Goal: Task Accomplishment & Management: Complete application form

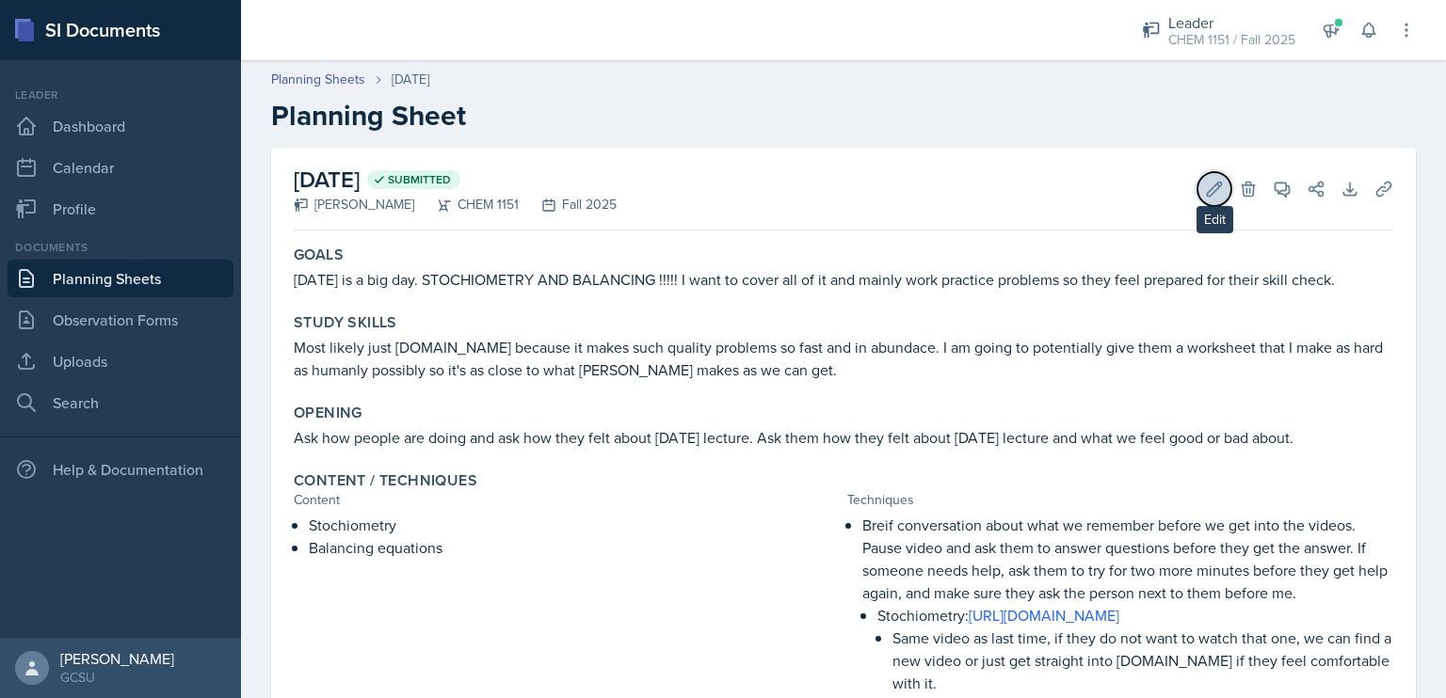
click at [1205, 197] on icon at bounding box center [1214, 189] width 19 height 19
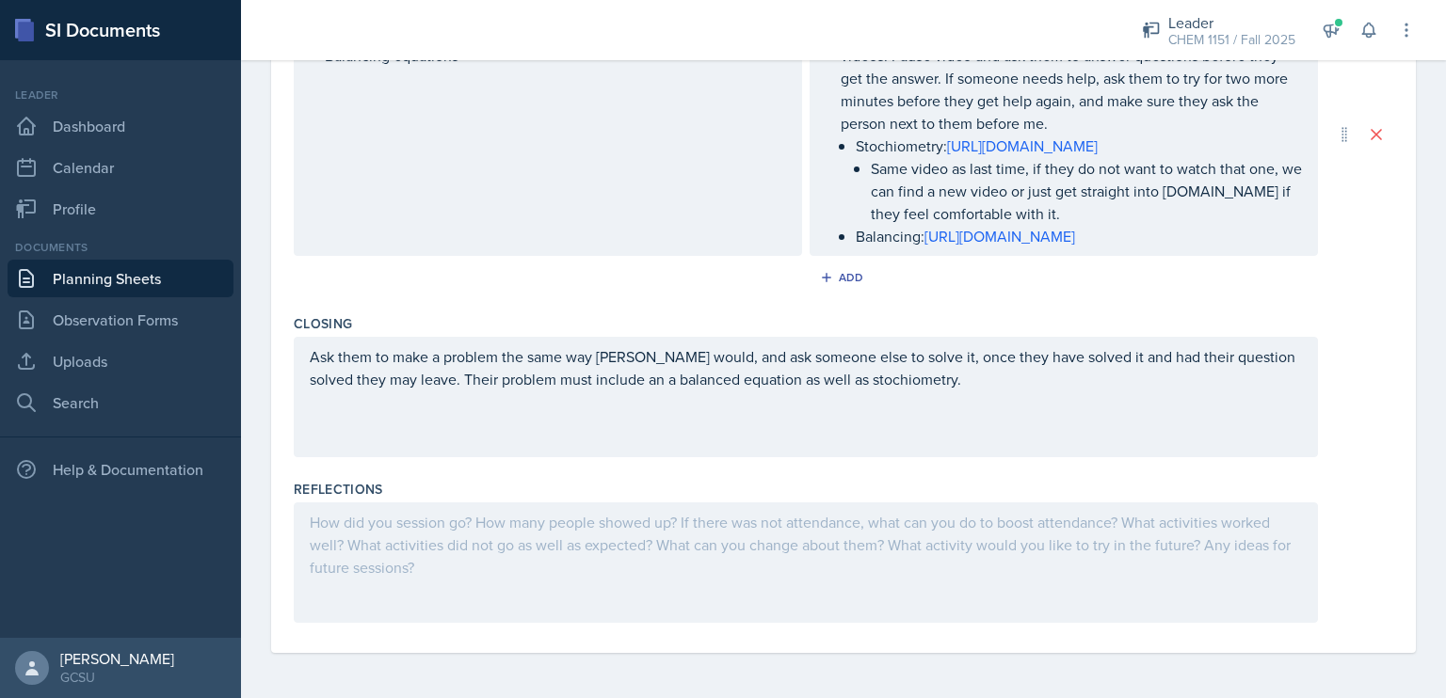
scroll to position [745, 0]
click at [497, 552] on div at bounding box center [806, 563] width 1024 height 120
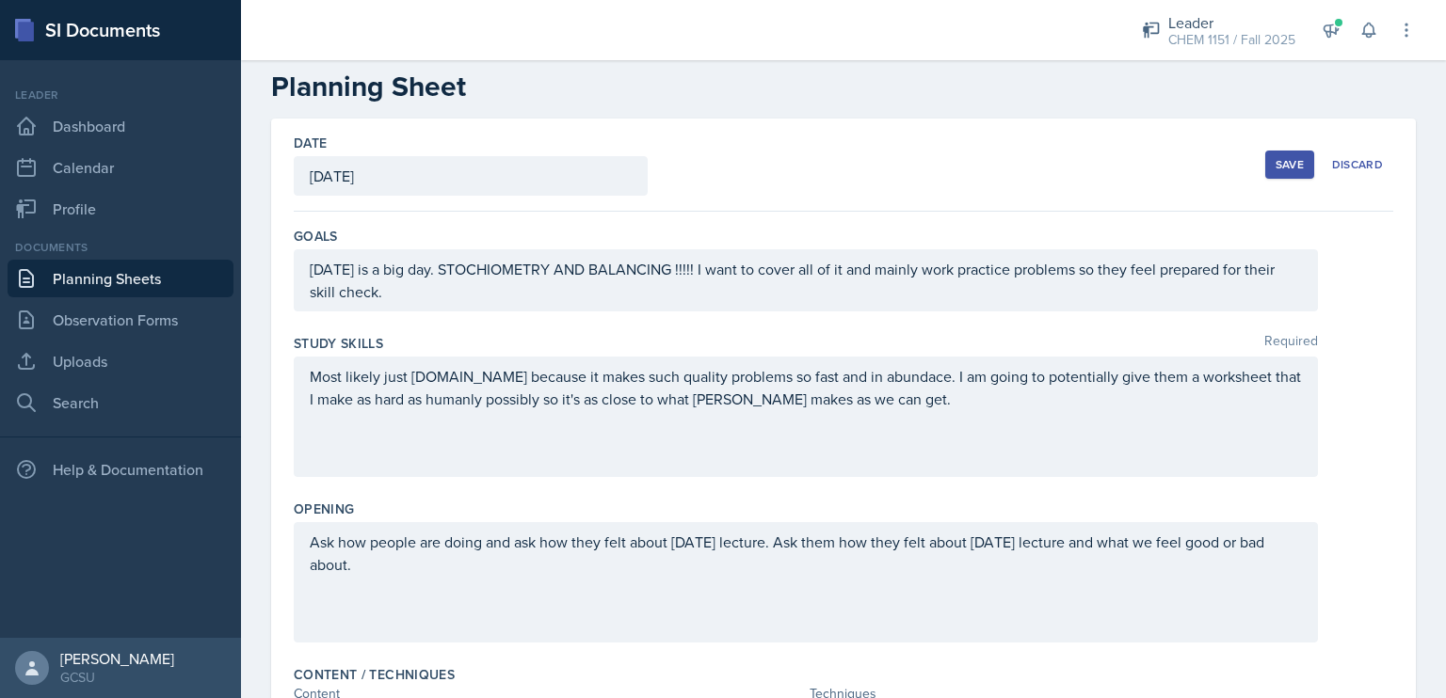
scroll to position [0, 0]
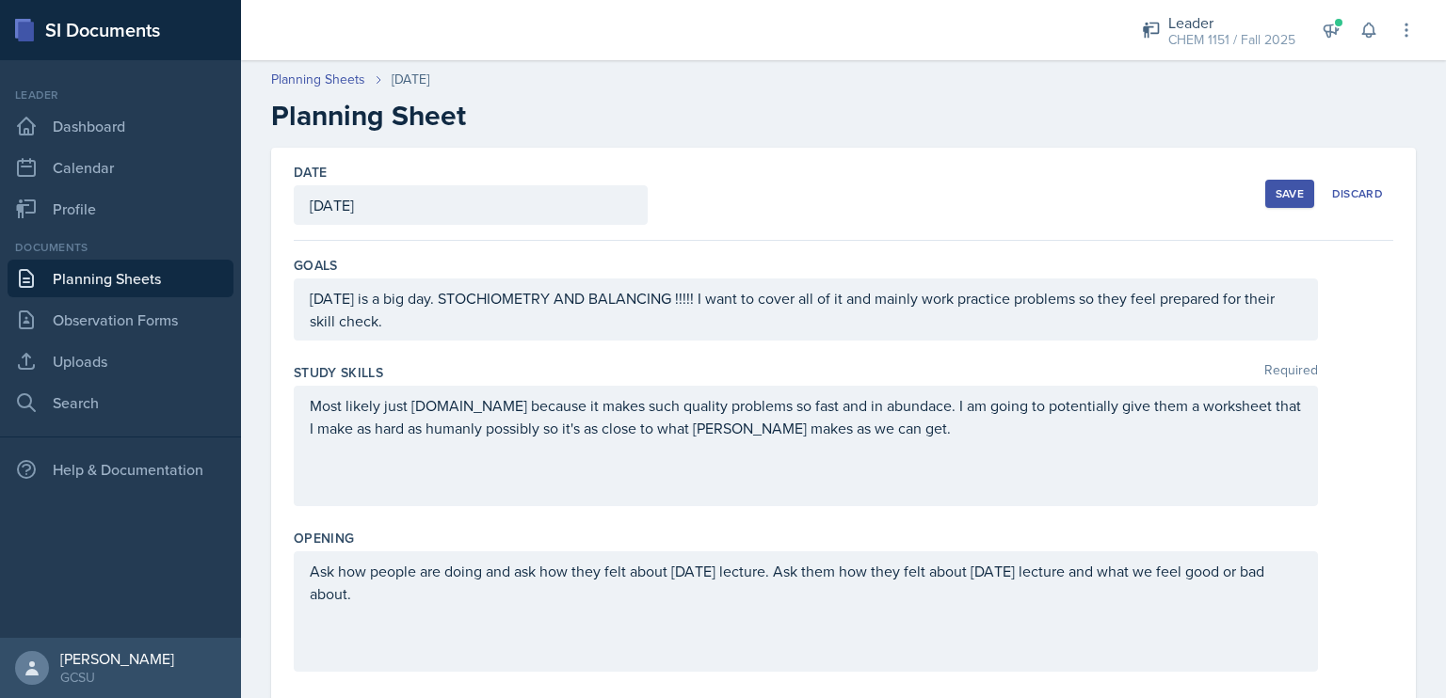
click at [1277, 202] on button "Save" at bounding box center [1289, 194] width 49 height 28
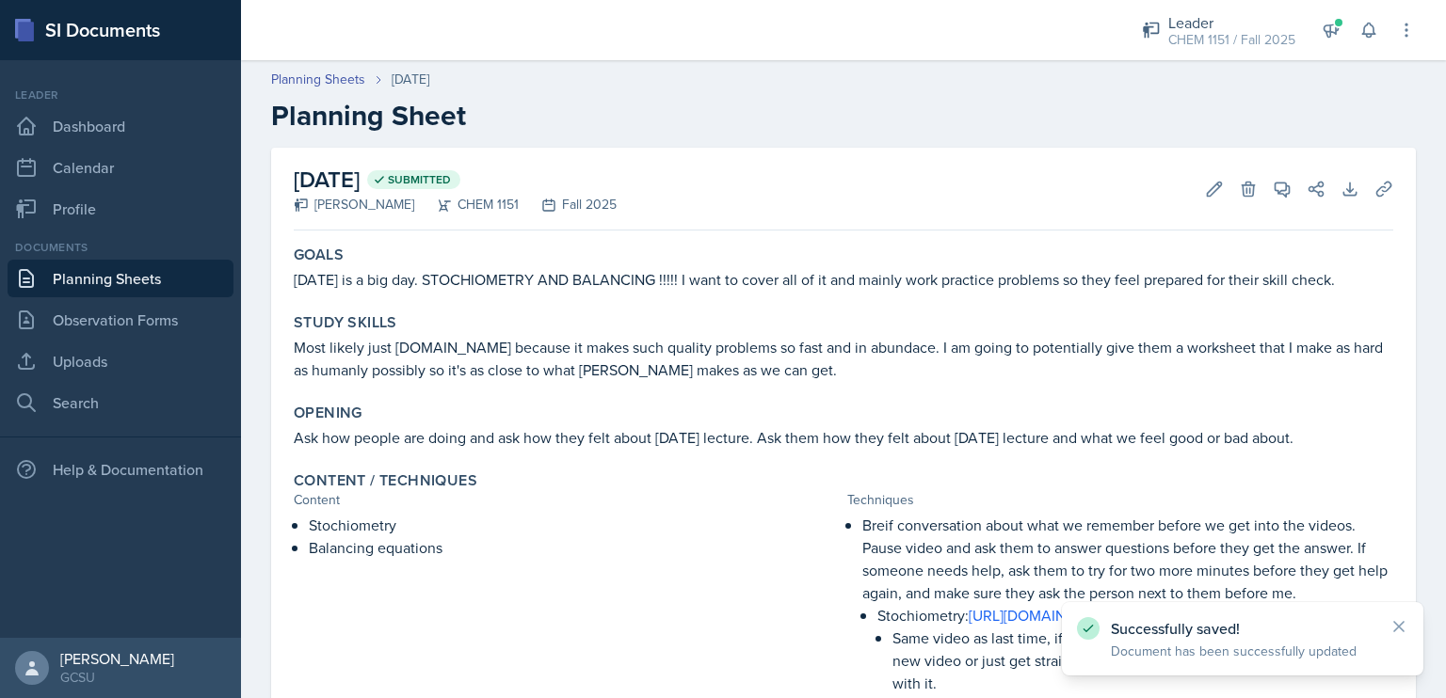
click at [147, 278] on link "Planning Sheets" at bounding box center [121, 279] width 226 height 38
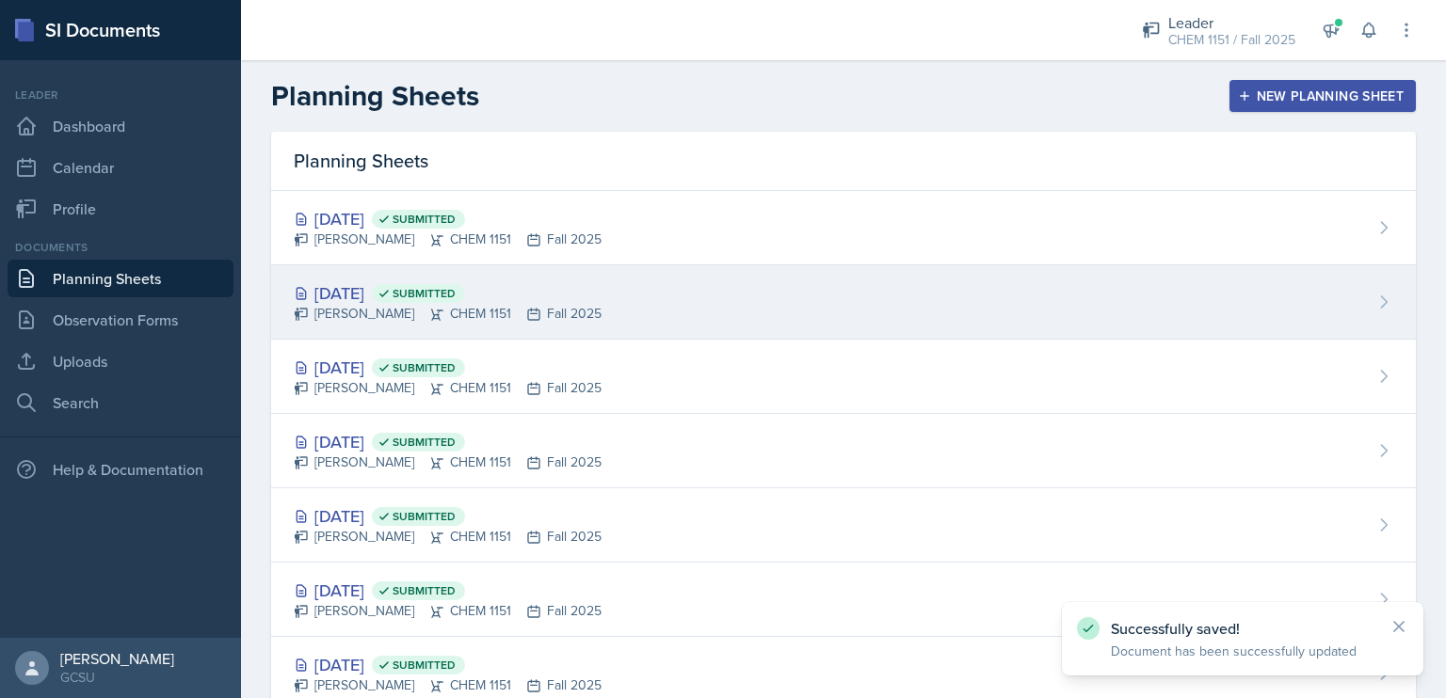
click at [656, 302] on div "[DATE] Submitted [PERSON_NAME] CHEM 1151 Fall 2025" at bounding box center [843, 302] width 1145 height 74
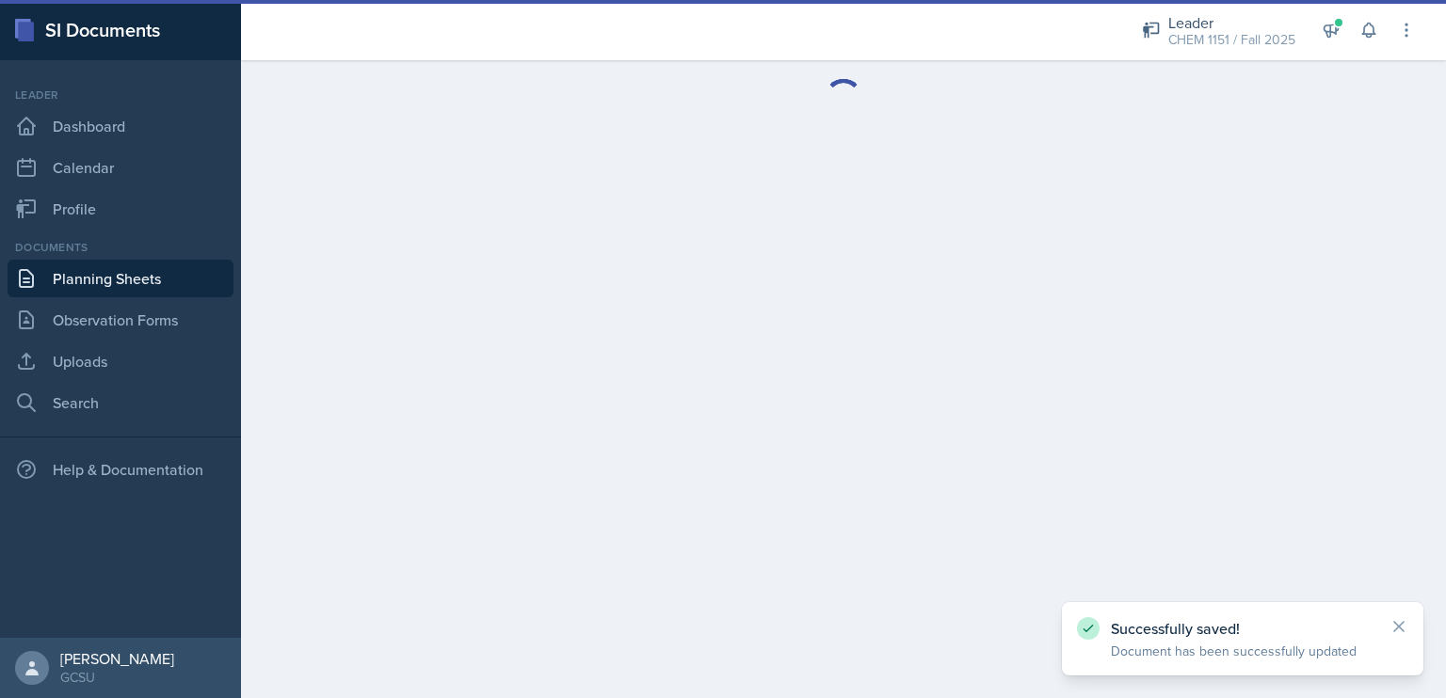
click at [90, 279] on link "Planning Sheets" at bounding box center [121, 279] width 226 height 38
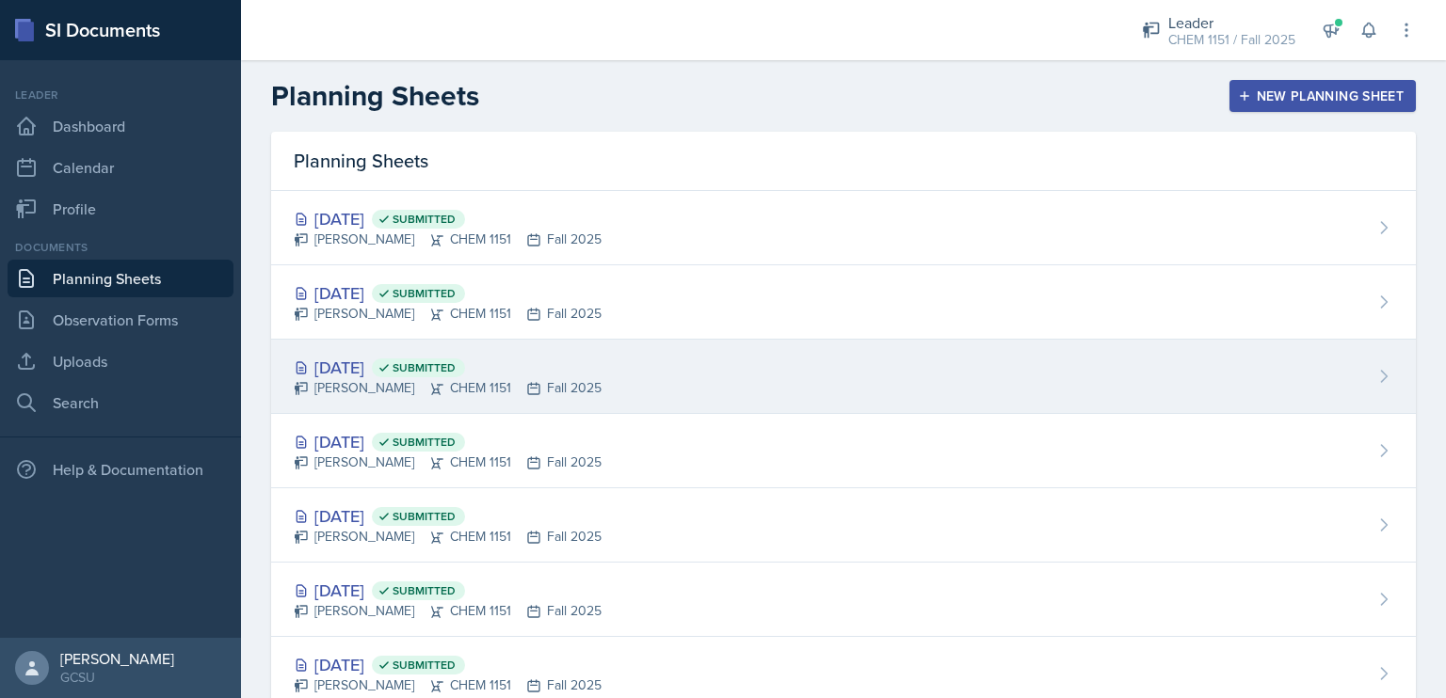
click at [579, 372] on div "[DATE] Submitted" at bounding box center [448, 367] width 308 height 25
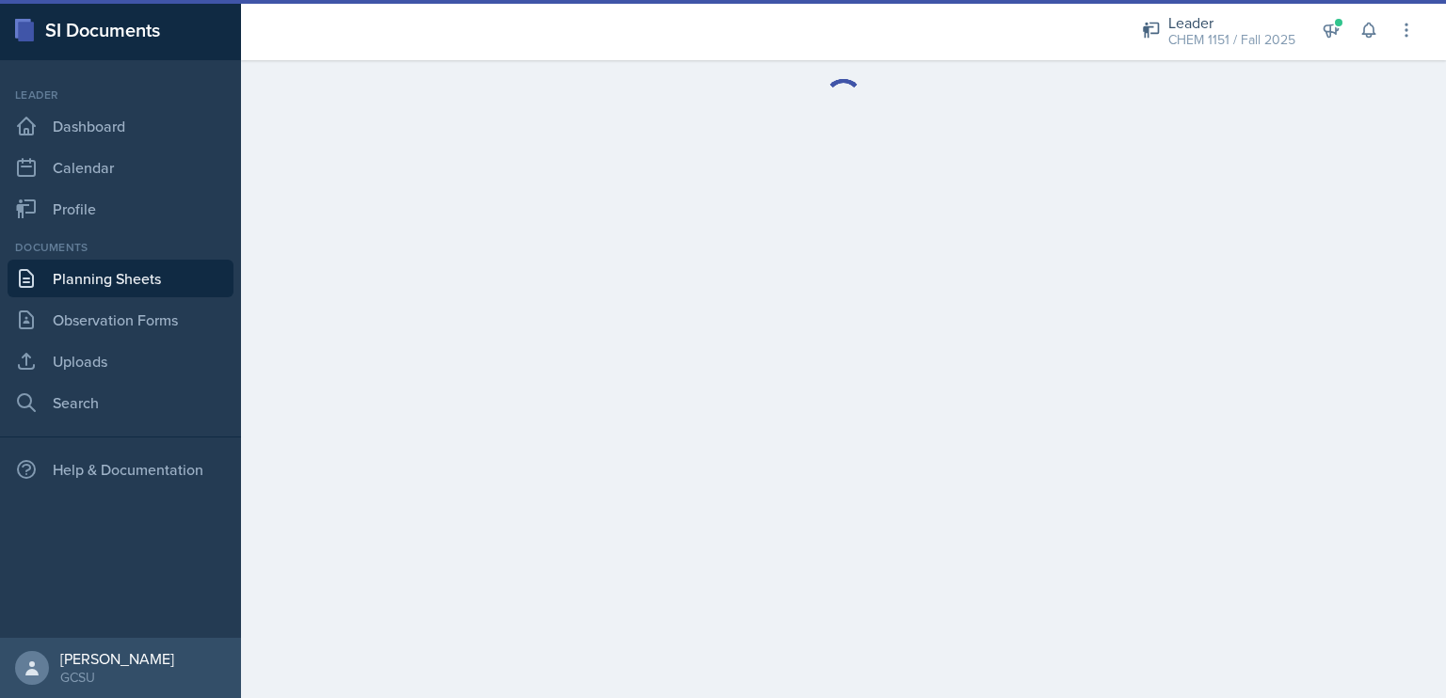
click at [579, 372] on main at bounding box center [843, 379] width 1205 height 638
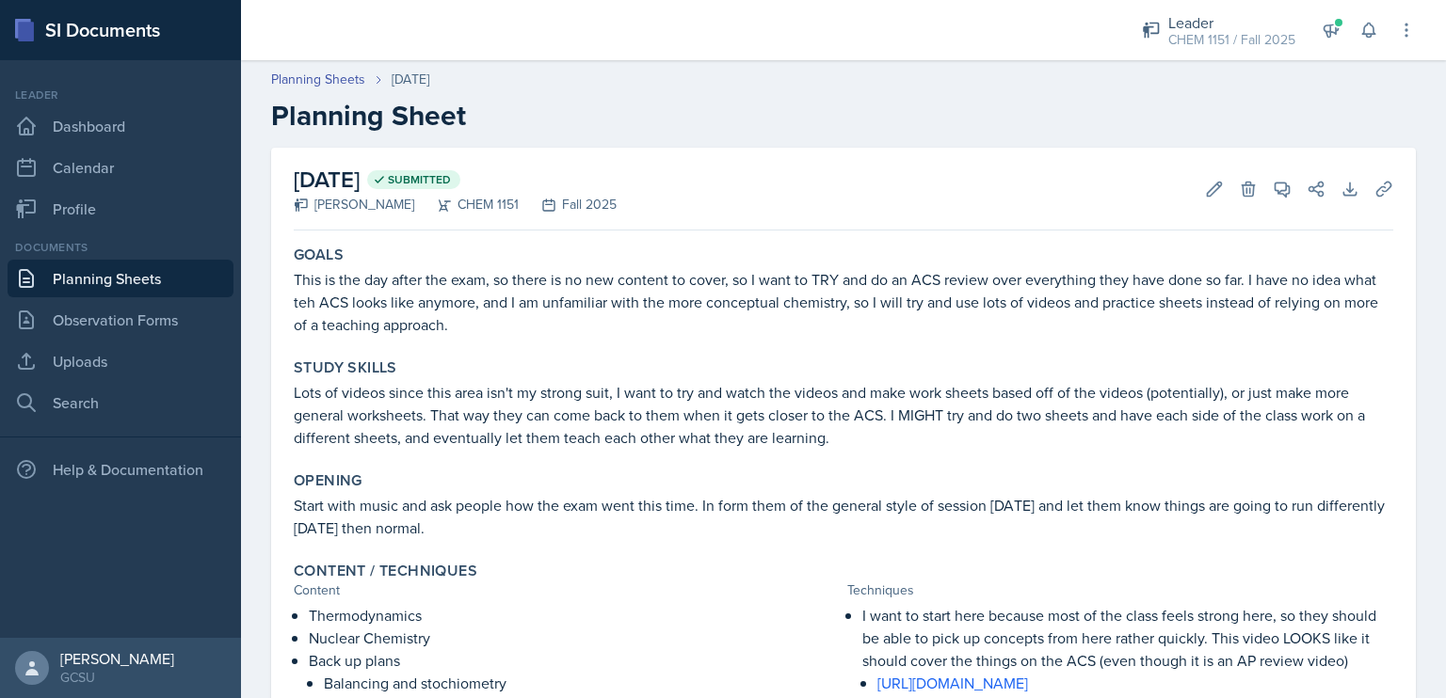
click at [109, 282] on link "Planning Sheets" at bounding box center [121, 279] width 226 height 38
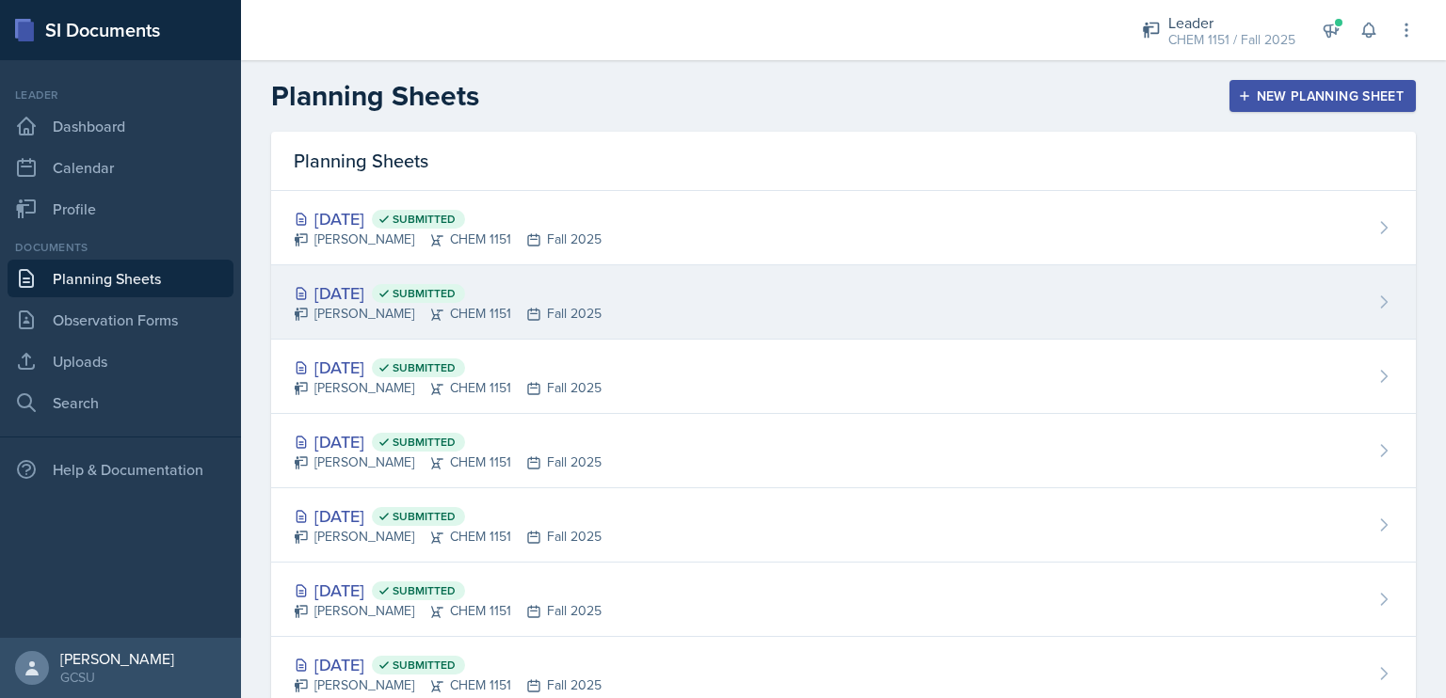
click at [651, 299] on div "[DATE] Submitted [PERSON_NAME] CHEM 1151 Fall 2025" at bounding box center [843, 302] width 1145 height 74
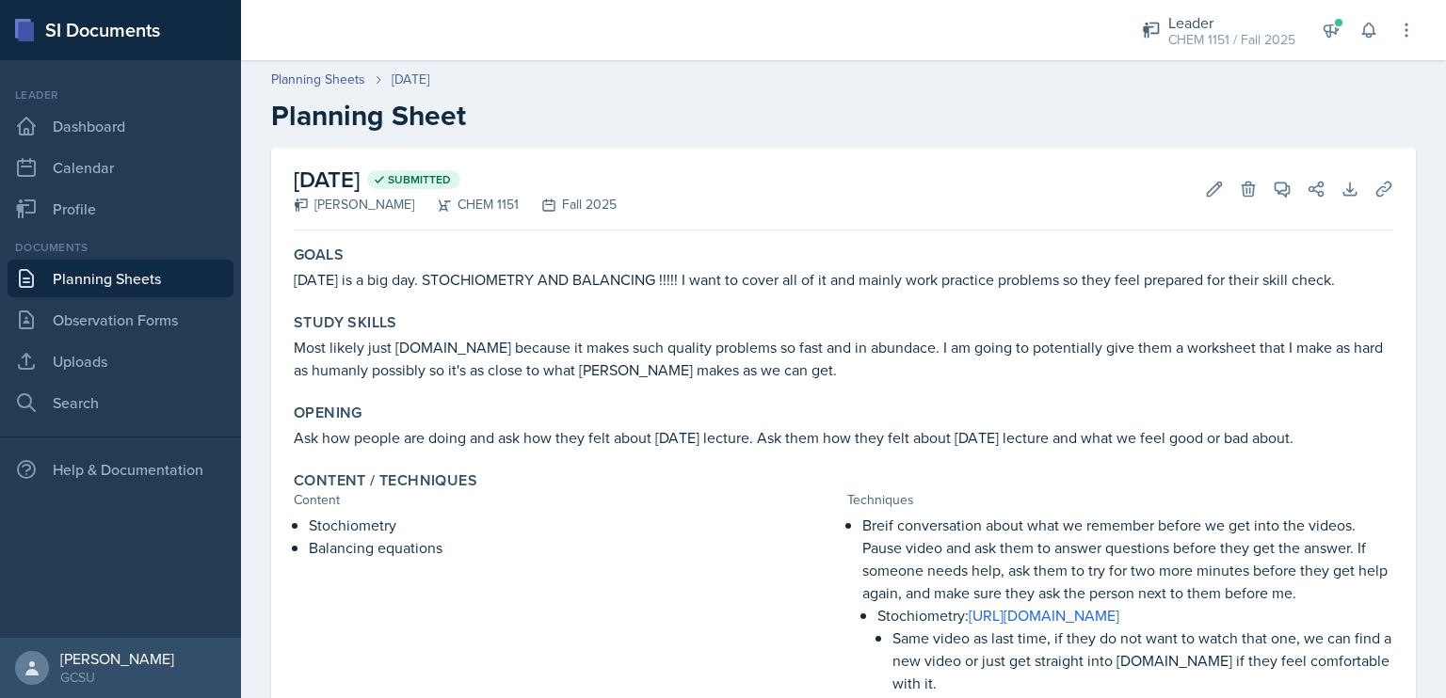
click at [112, 276] on link "Planning Sheets" at bounding box center [121, 279] width 226 height 38
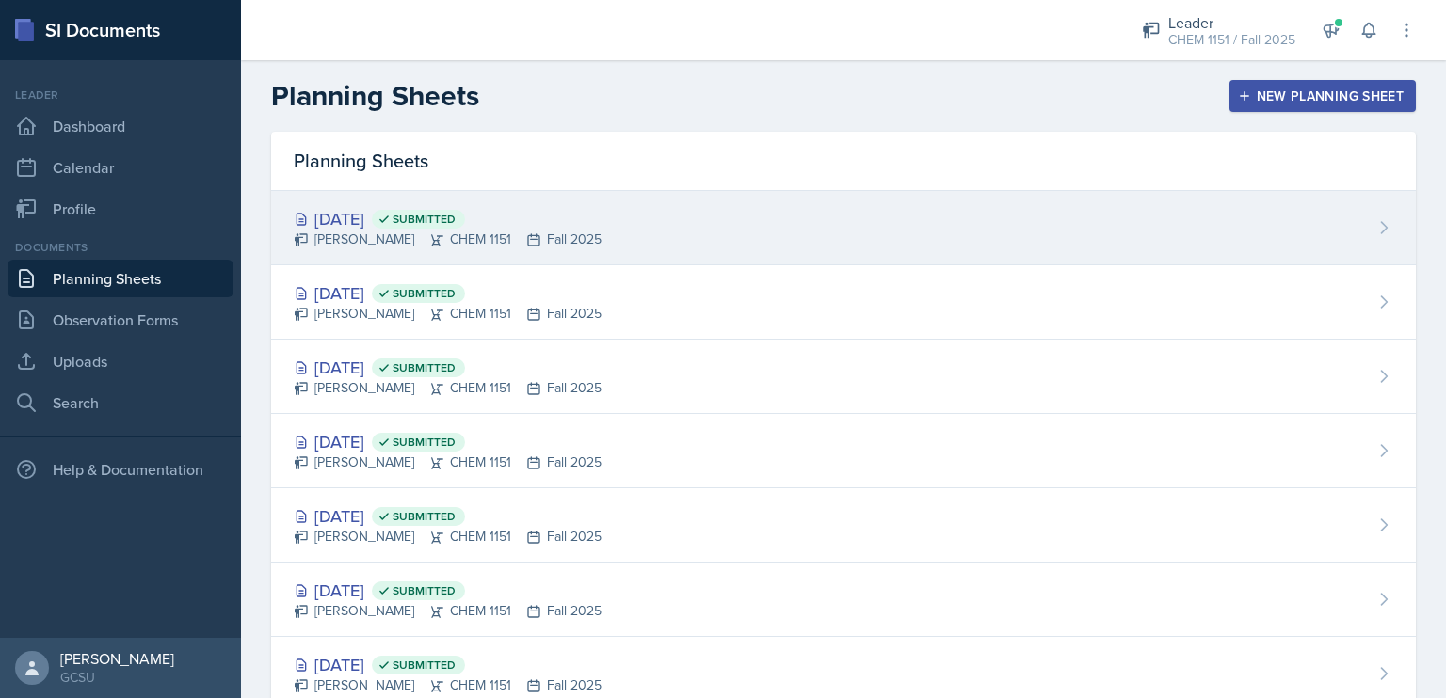
click at [534, 211] on div "[DATE] Submitted" at bounding box center [448, 218] width 308 height 25
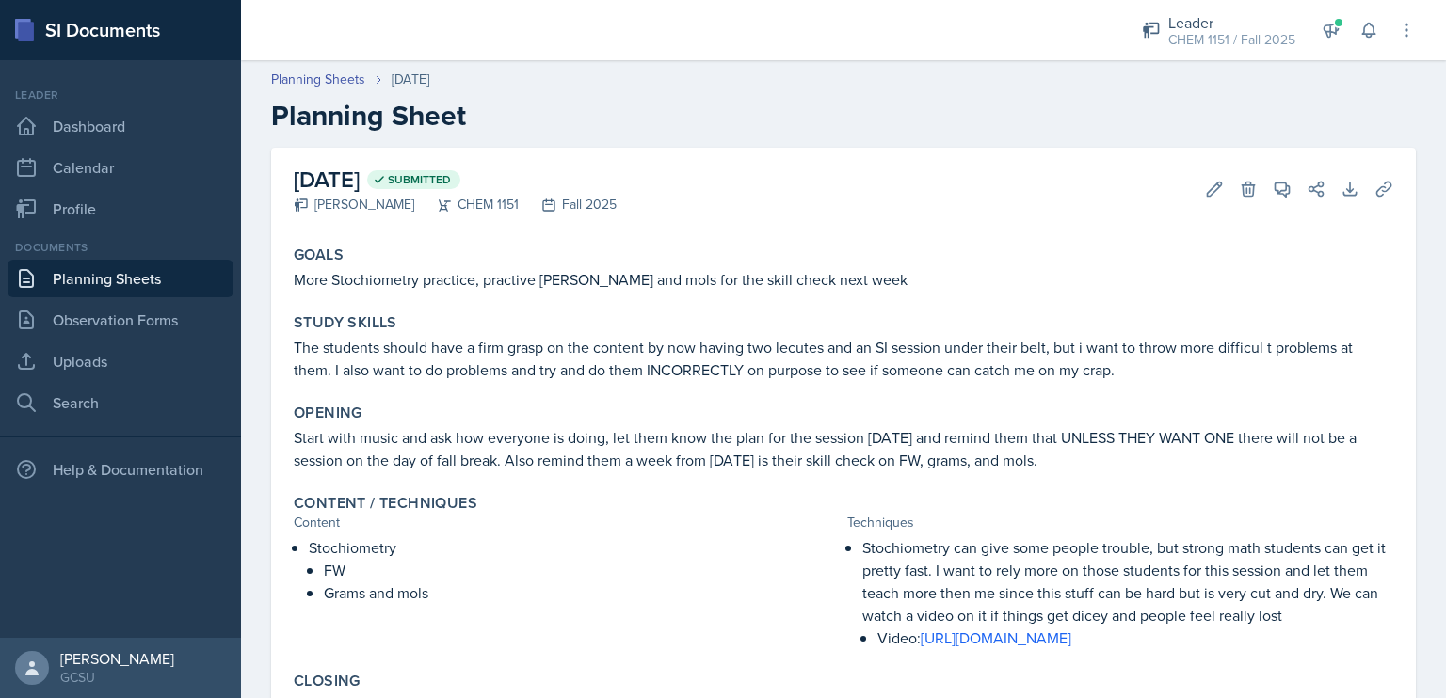
click at [143, 280] on link "Planning Sheets" at bounding box center [121, 279] width 226 height 38
